Goal: Go to known website: Access a specific website the user already knows

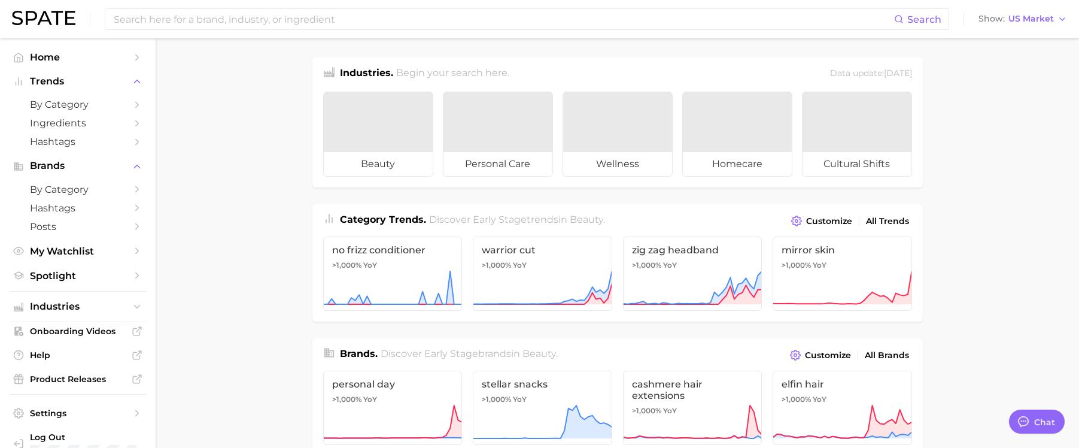
type textarea "x"
